Goal: Task Accomplishment & Management: Manage account settings

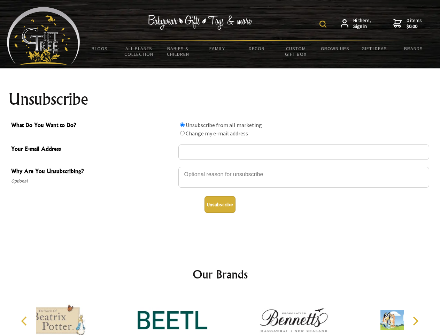
click at [324, 24] on img at bounding box center [323, 24] width 7 height 7
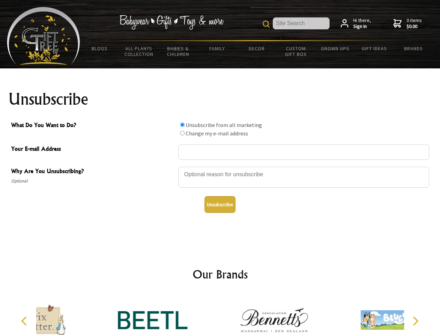
click at [220, 166] on div at bounding box center [303, 178] width 251 height 24
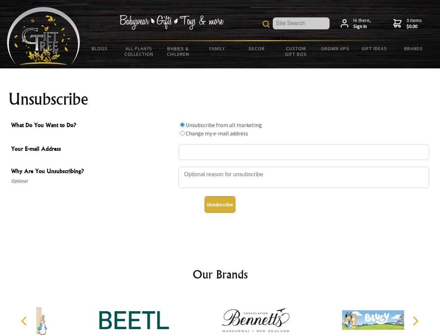
click at [182, 124] on input "What Do You Want to Do?" at bounding box center [182, 124] width 5 height 5
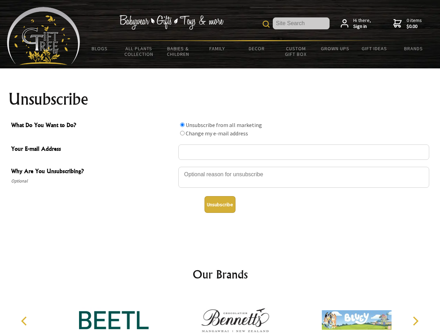
click at [182, 133] on input "What Do You Want to Do?" at bounding box center [182, 133] width 5 height 5
radio input "true"
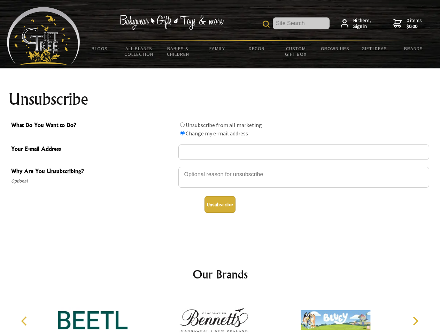
click at [220, 204] on button "Unsubscribe" at bounding box center [220, 204] width 31 height 17
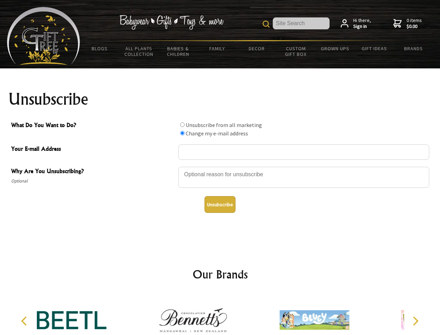
click at [220, 314] on img at bounding box center [193, 320] width 70 height 52
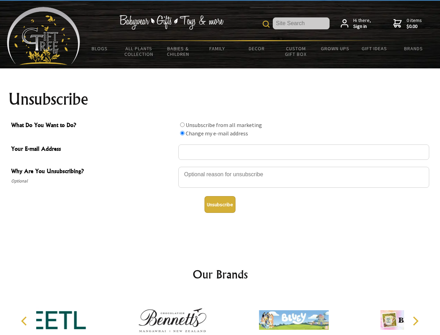
click at [25, 321] on icon "Previous" at bounding box center [24, 320] width 9 height 9
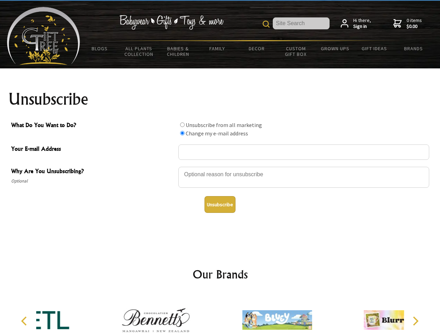
click at [416, 321] on icon "Next" at bounding box center [415, 320] width 9 height 9
